Goal: Task Accomplishment & Management: Manage account settings

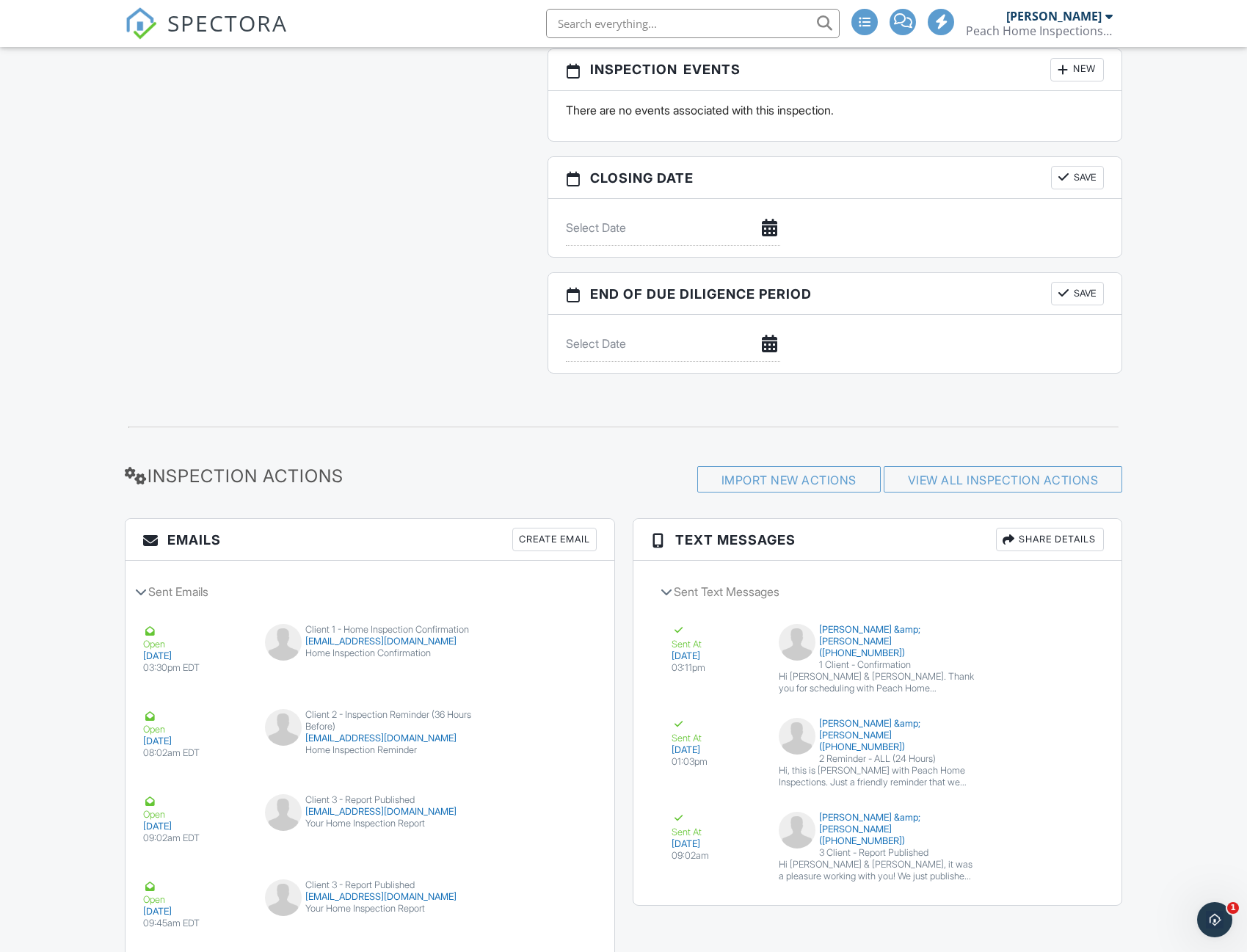
scroll to position [1789, 0]
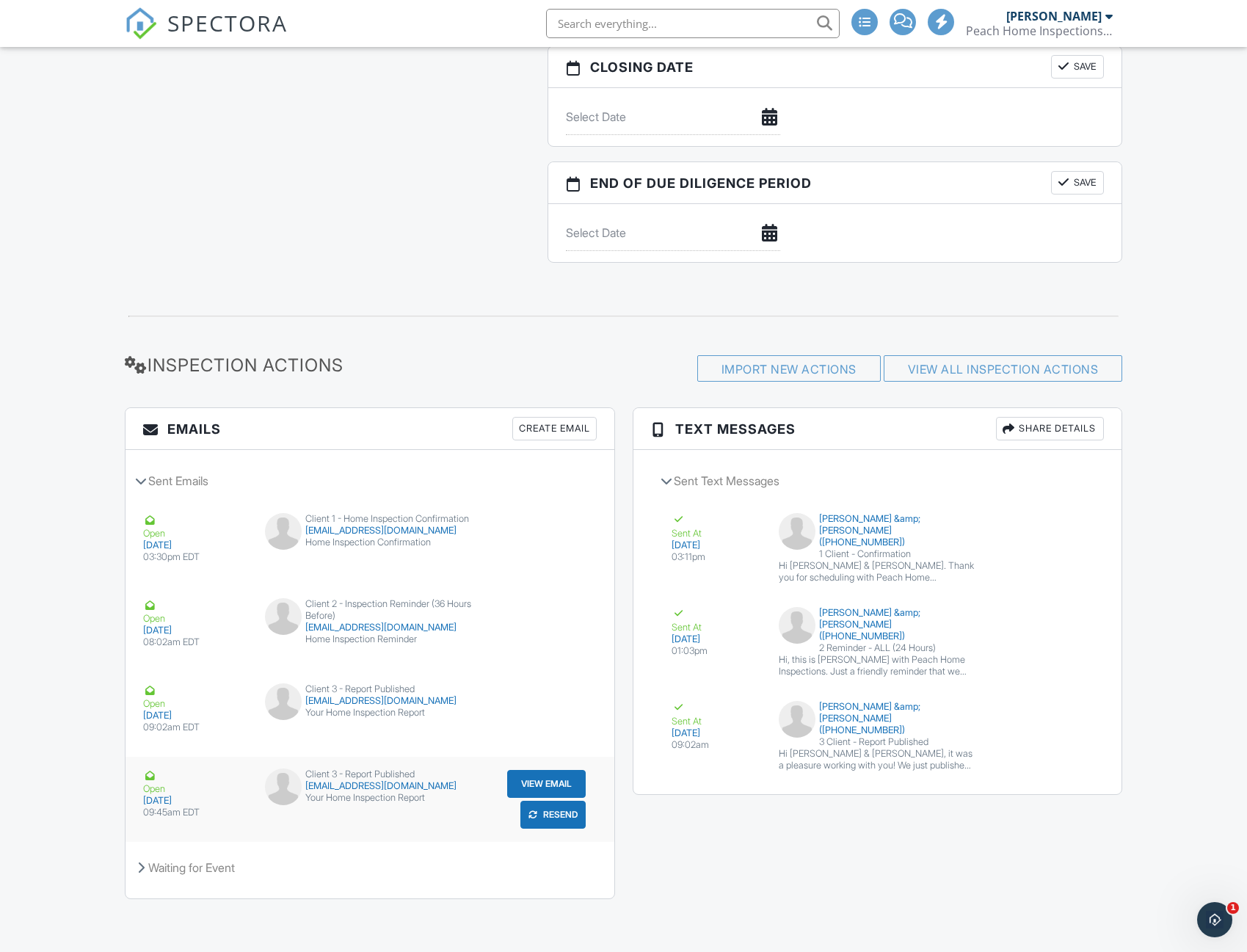
click at [554, 820] on button "Resend" at bounding box center [553, 815] width 65 height 28
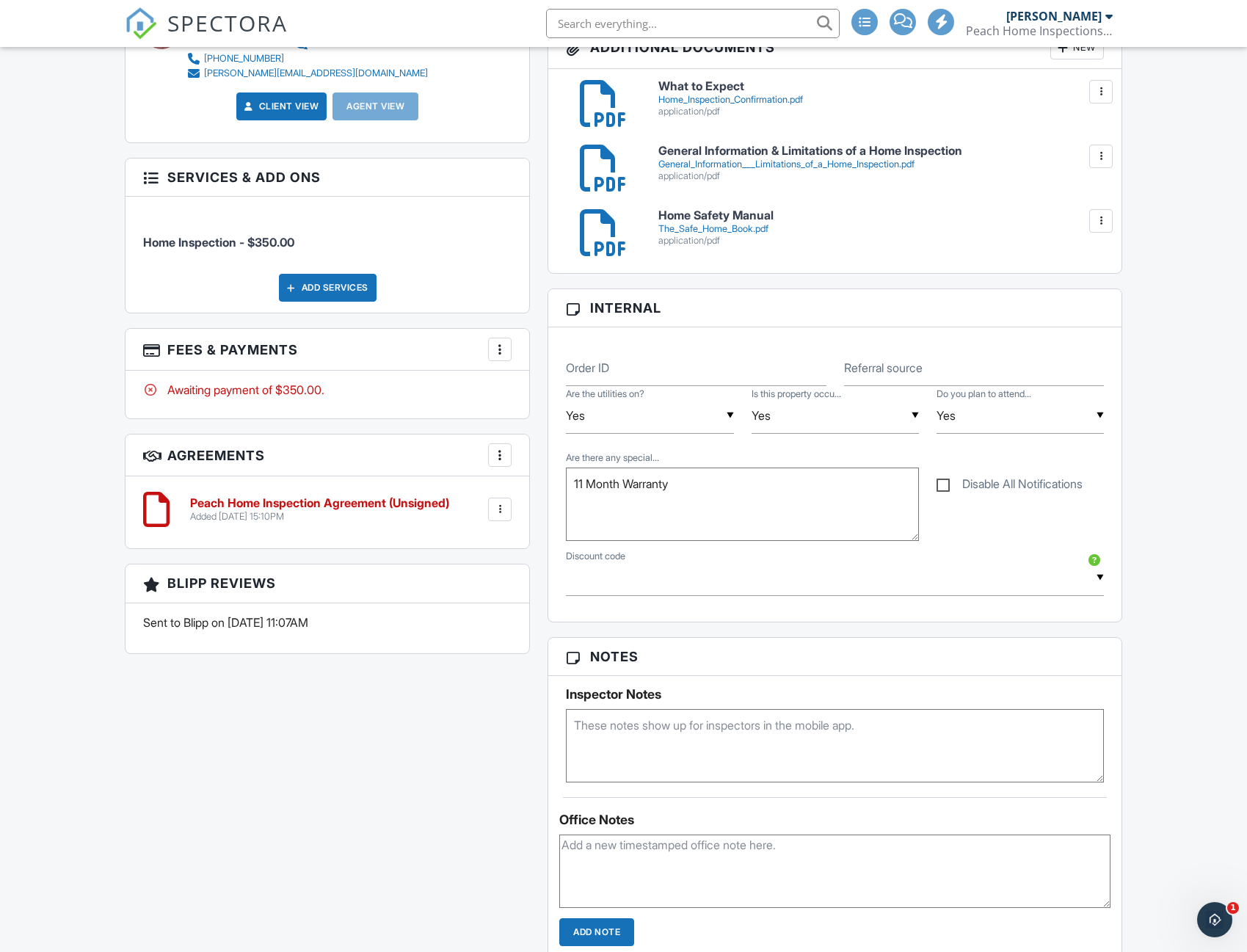
scroll to position [685, 0]
